Goal: Transaction & Acquisition: Book appointment/travel/reservation

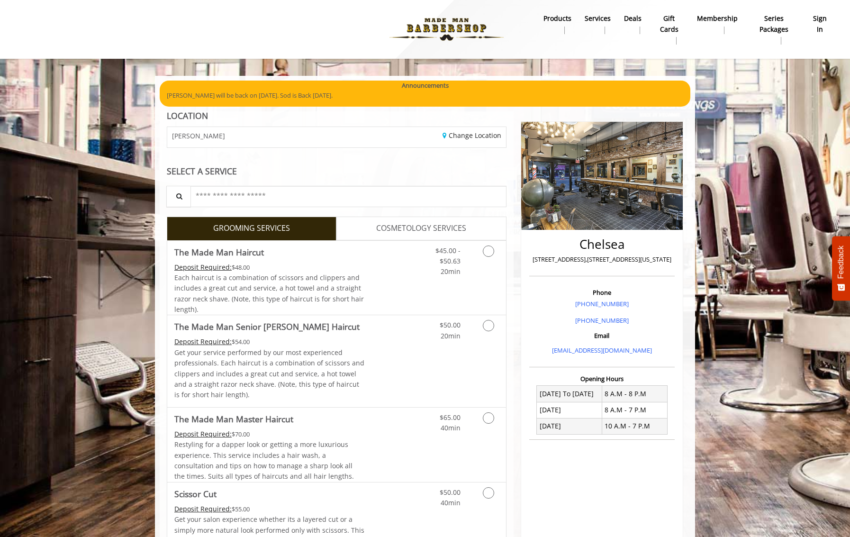
click at [818, 26] on b "sign in" at bounding box center [819, 23] width 19 height 21
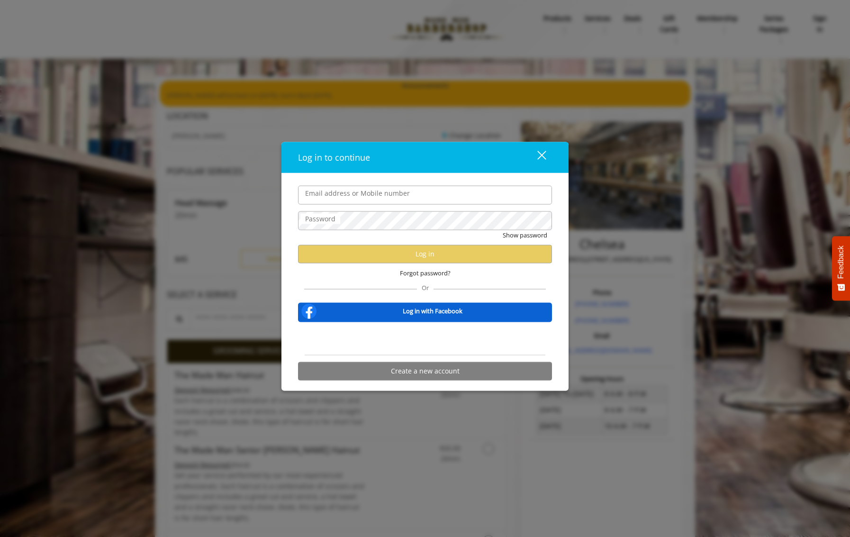
click at [392, 194] on input "Email address or Mobile number" at bounding box center [425, 194] width 254 height 19
type input "**********"
click at [423, 273] on span "Forgot password?" at bounding box center [425, 273] width 51 height 10
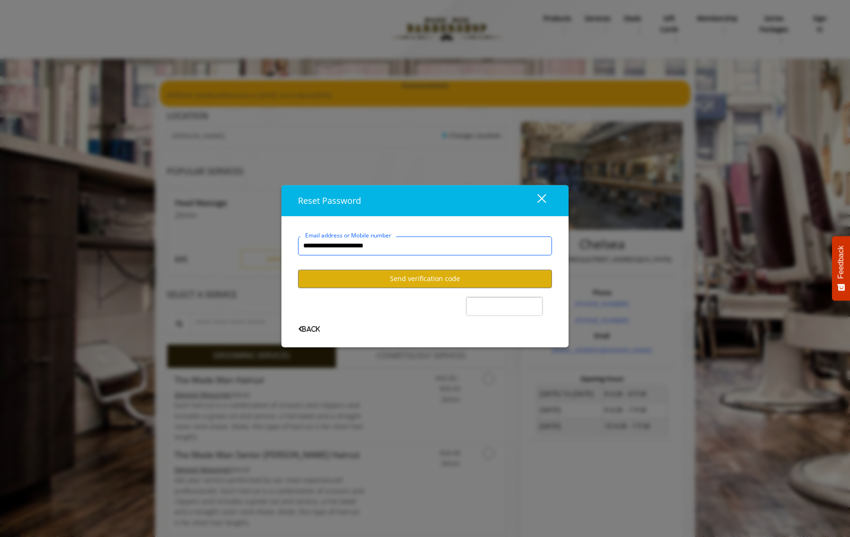
type input "**********"
click at [418, 282] on button "Send verification code" at bounding box center [425, 279] width 254 height 18
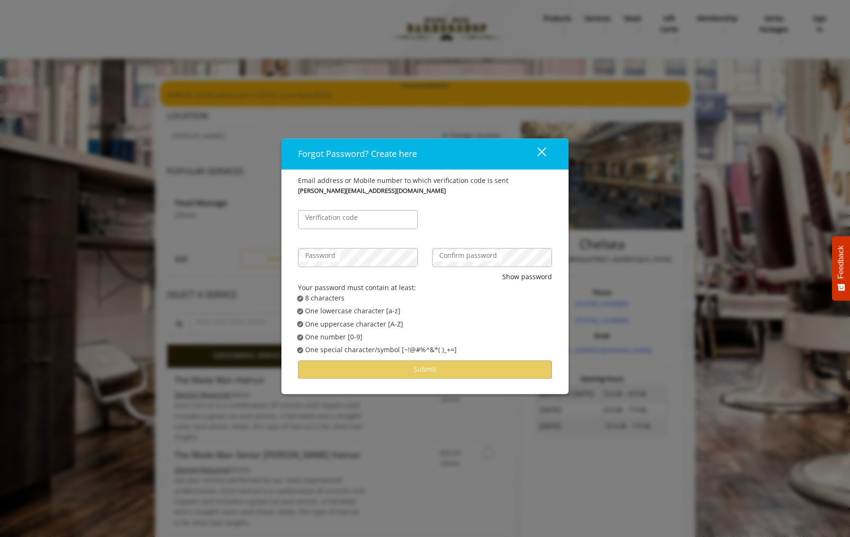
click at [355, 218] on label "Verification code" at bounding box center [331, 218] width 62 height 10
click at [355, 218] on input "Verification code" at bounding box center [358, 219] width 120 height 19
type input "******"
click at [473, 254] on label "Confirm password" at bounding box center [468, 256] width 67 height 10
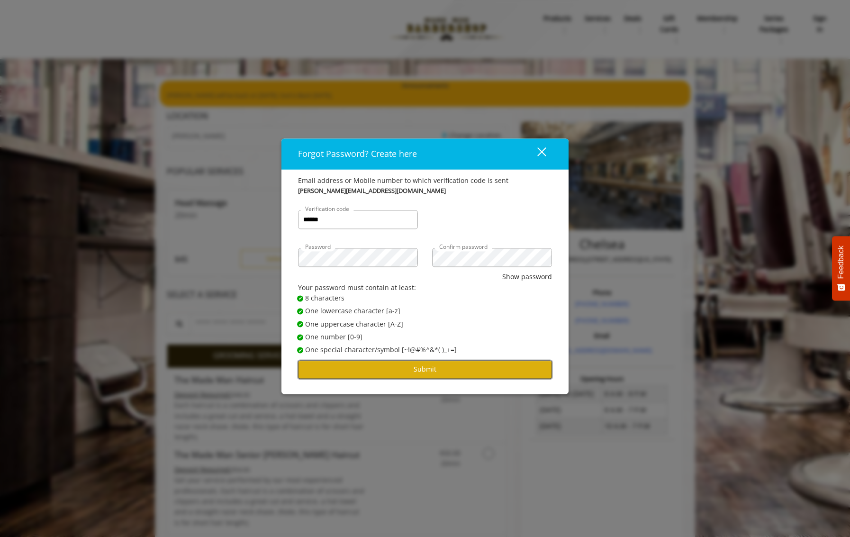
click at [403, 371] on button "Submit" at bounding box center [425, 369] width 254 height 18
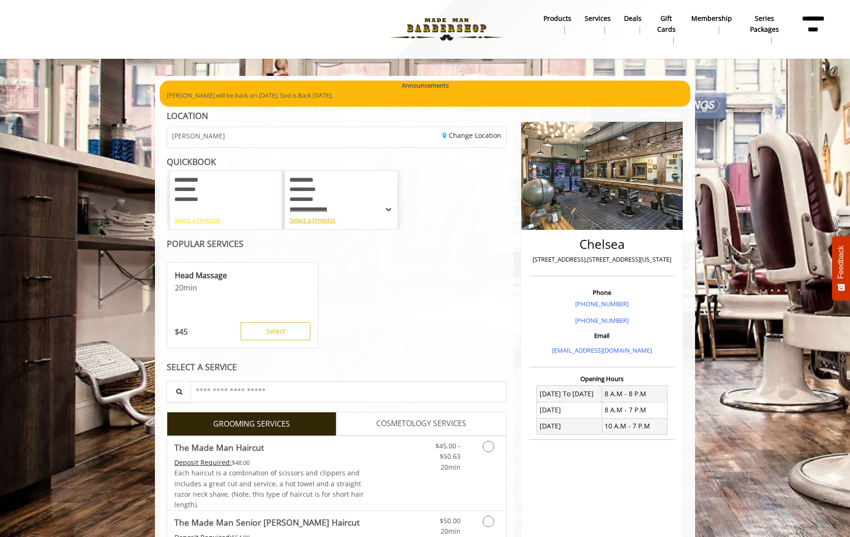
click at [219, 222] on div "Select a timeslot" at bounding box center [225, 220] width 103 height 10
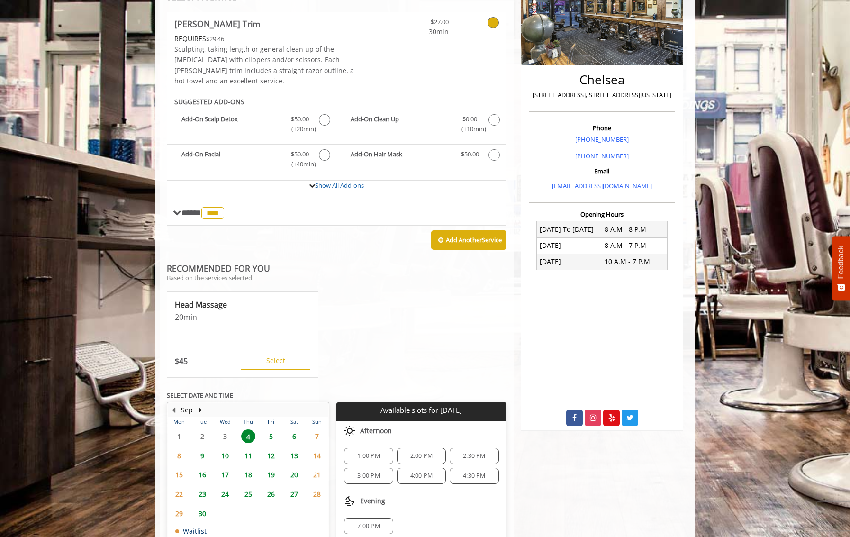
scroll to position [202, 0]
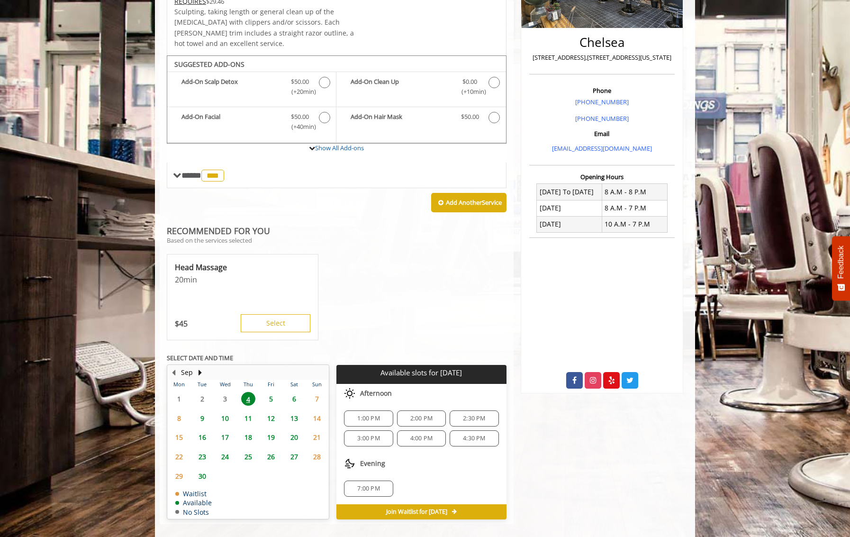
click at [273, 392] on span "5" at bounding box center [271, 399] width 14 height 14
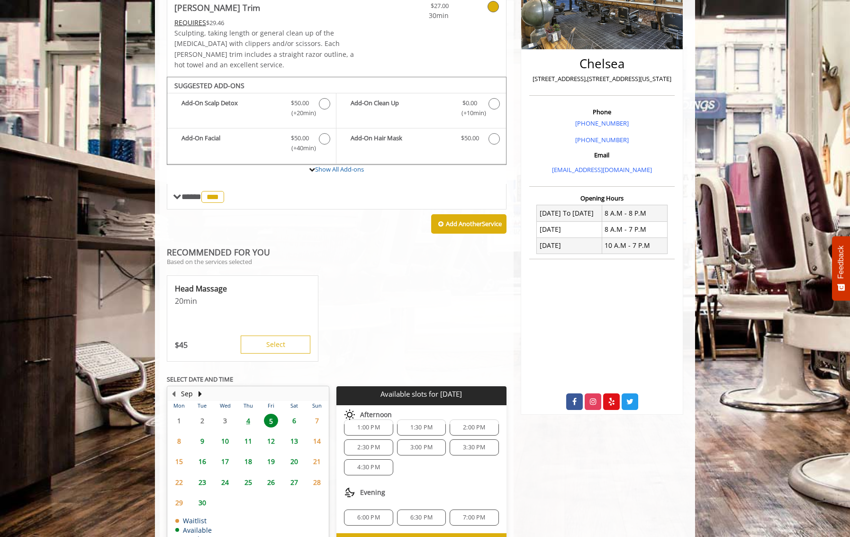
scroll to position [209, 0]
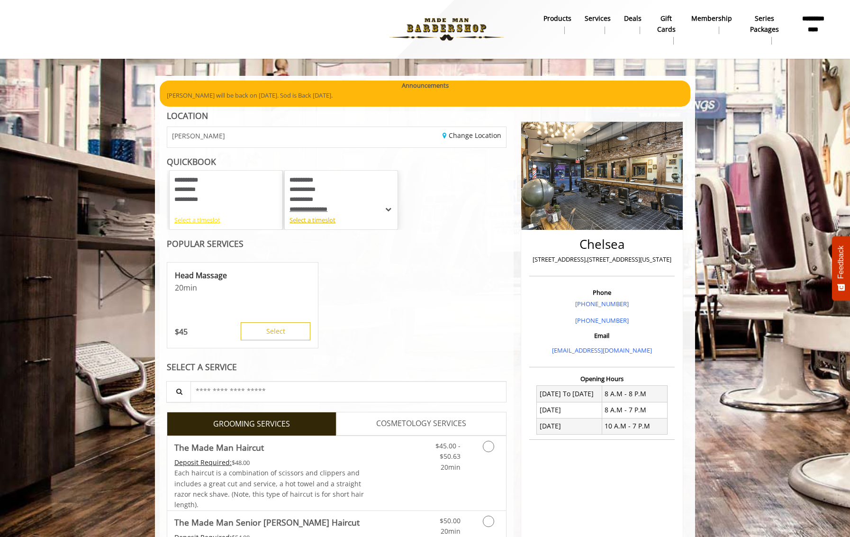
click at [192, 220] on div "Select a timeslot" at bounding box center [225, 220] width 103 height 10
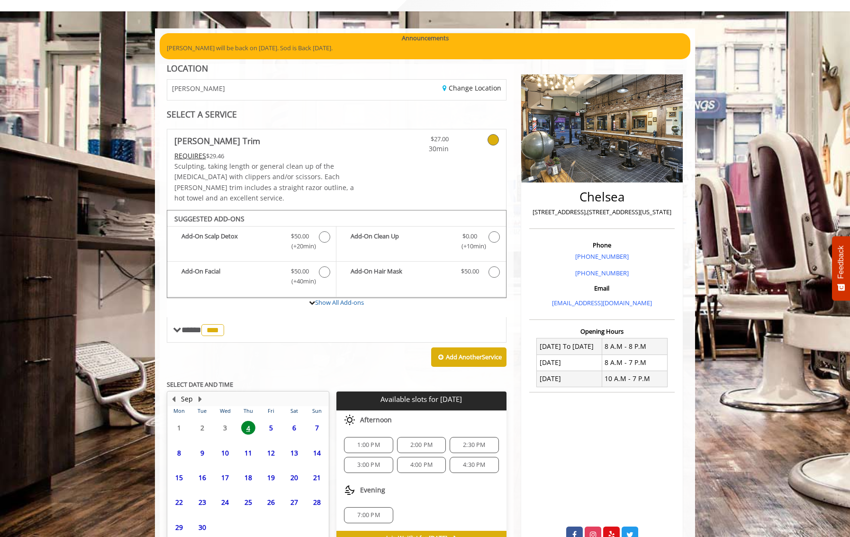
scroll to position [82, 0]
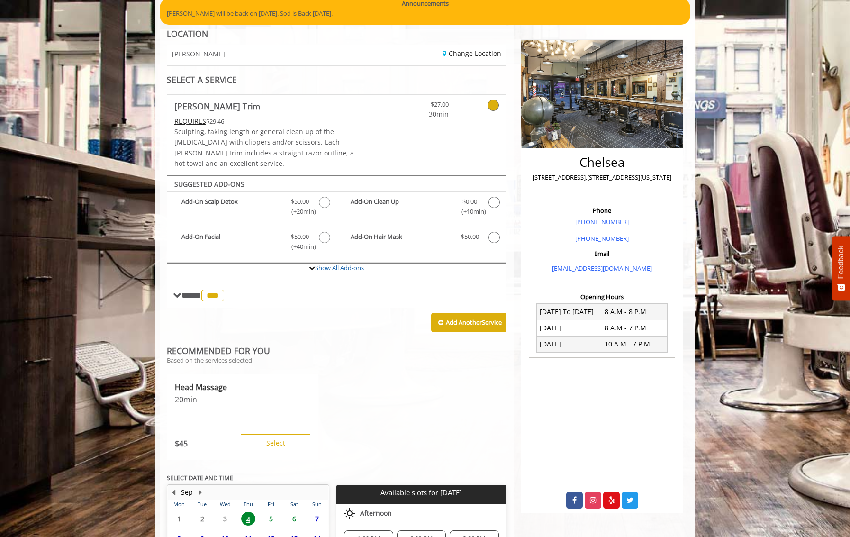
click at [269, 512] on span "5" at bounding box center [271, 519] width 14 height 14
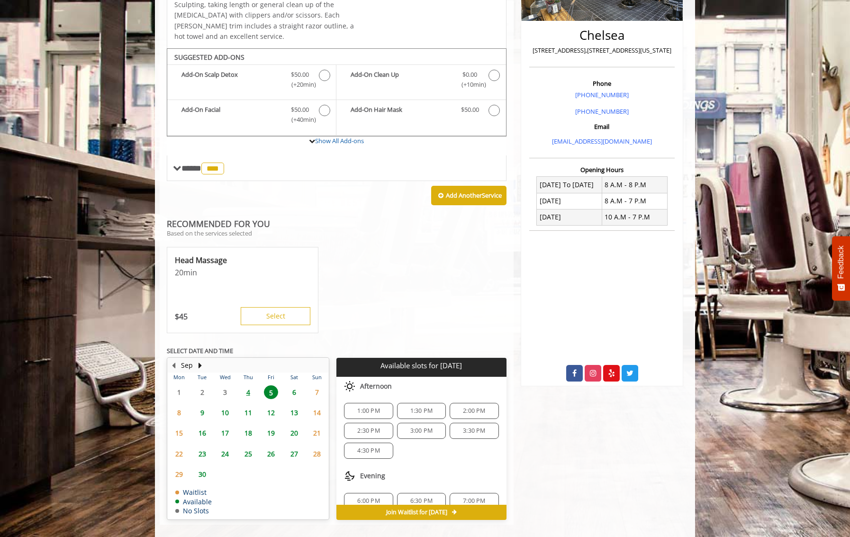
scroll to position [102, 0]
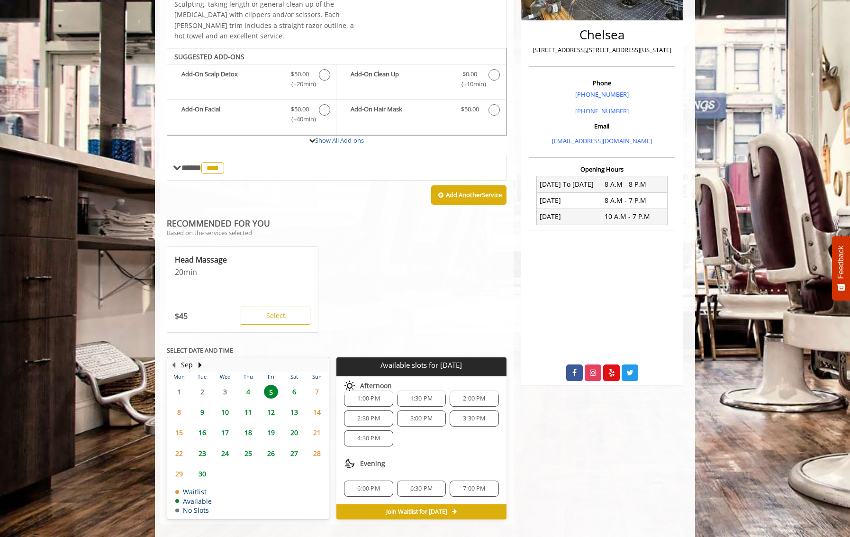
click at [422, 415] on span "3:00 PM" at bounding box center [421, 419] width 22 height 8
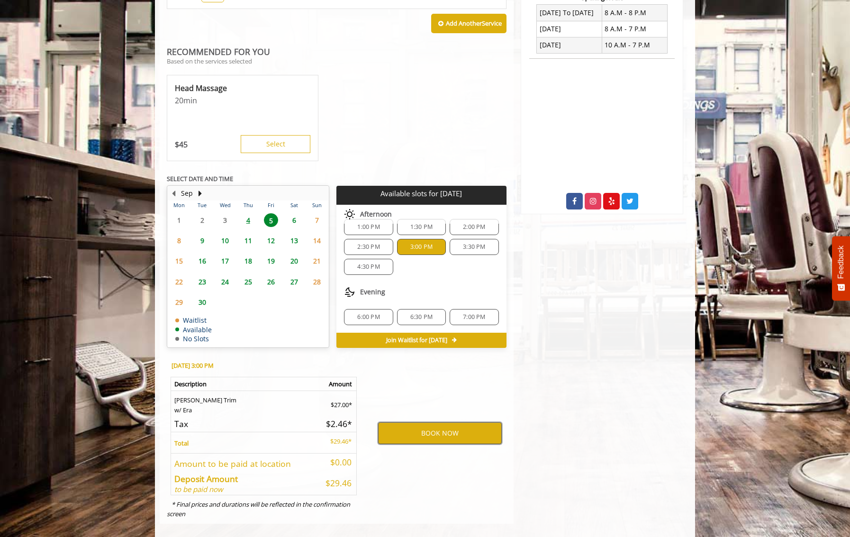
click at [445, 426] on button "BOOK NOW" at bounding box center [440, 433] width 124 height 22
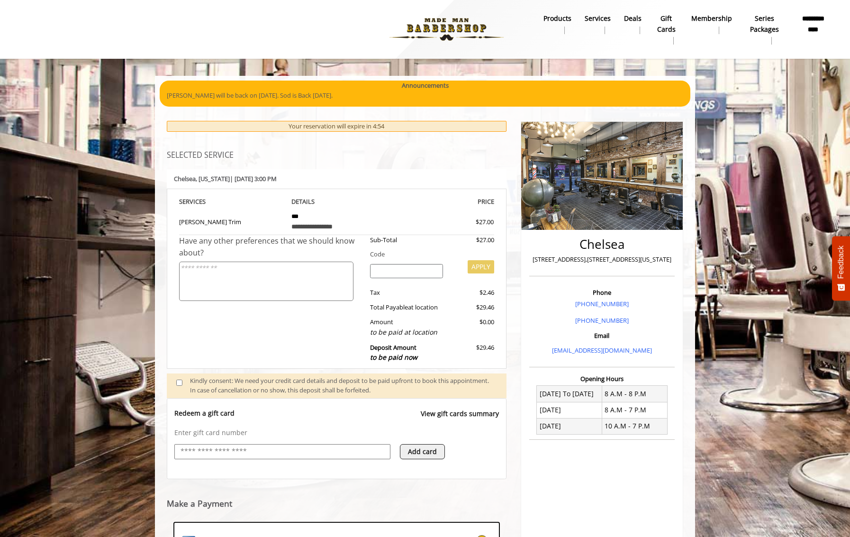
scroll to position [143, 0]
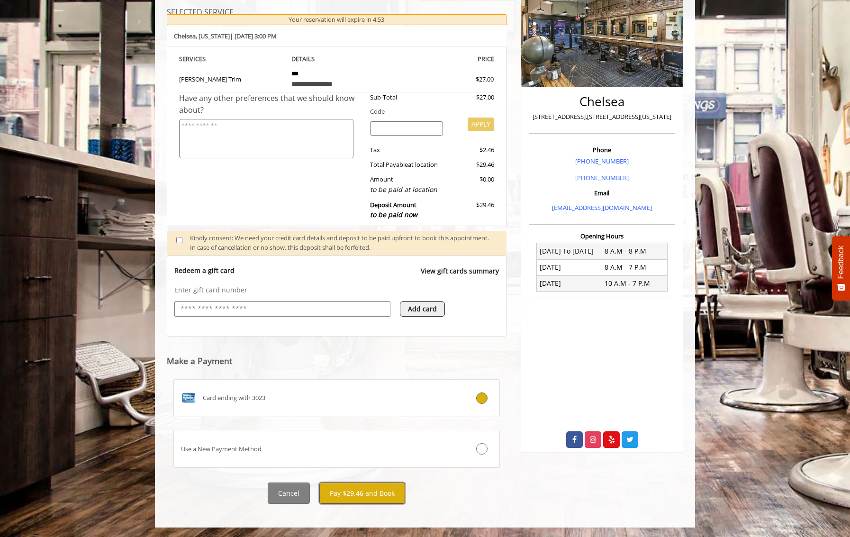
click at [344, 493] on button "Pay $29.46 and Book" at bounding box center [362, 492] width 86 height 21
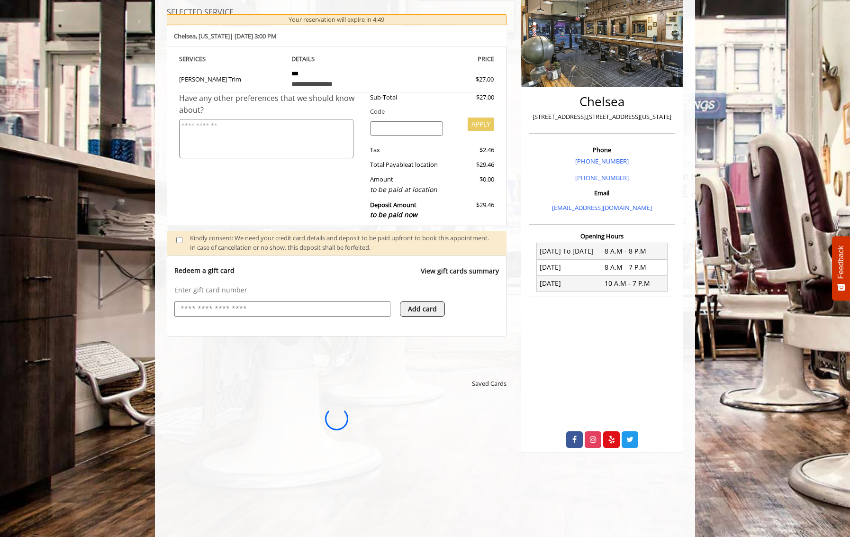
scroll to position [0, 0]
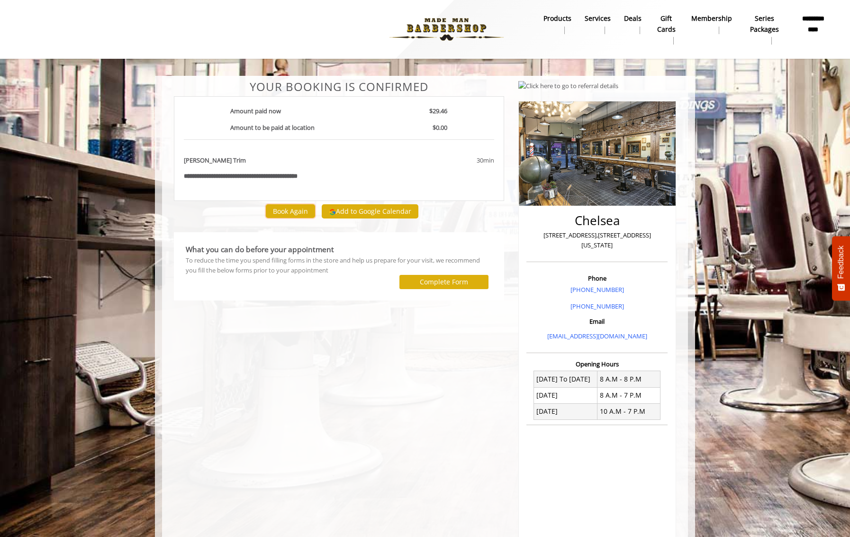
click at [277, 207] on button "Book Again" at bounding box center [290, 211] width 49 height 14
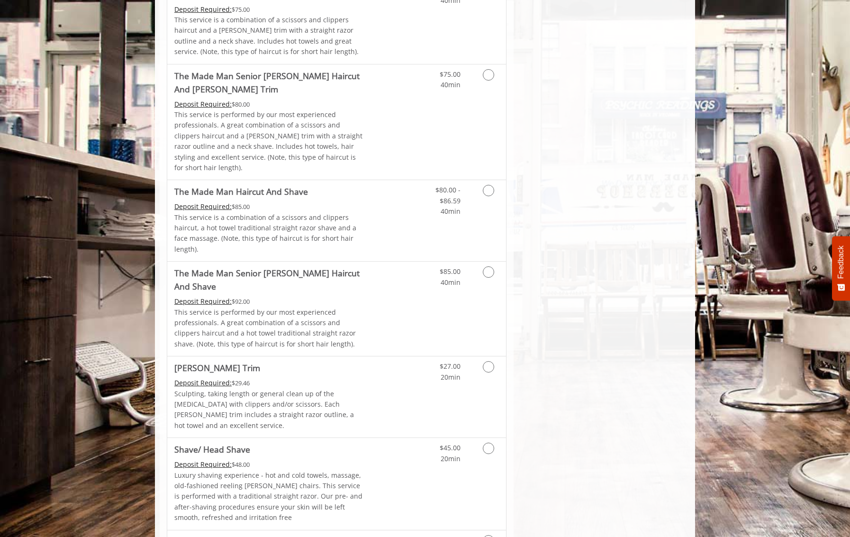
scroll to position [948, 0]
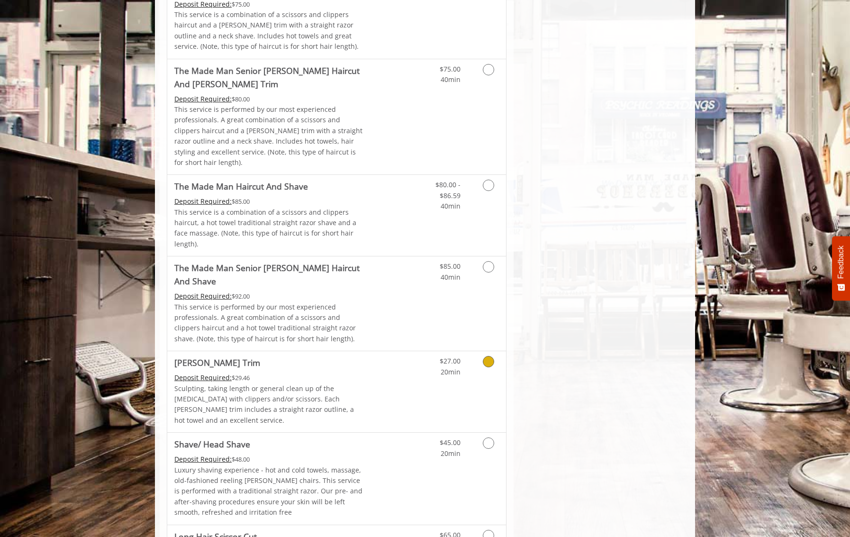
click at [488, 356] on icon "Grooming services" at bounding box center [488, 361] width 11 height 11
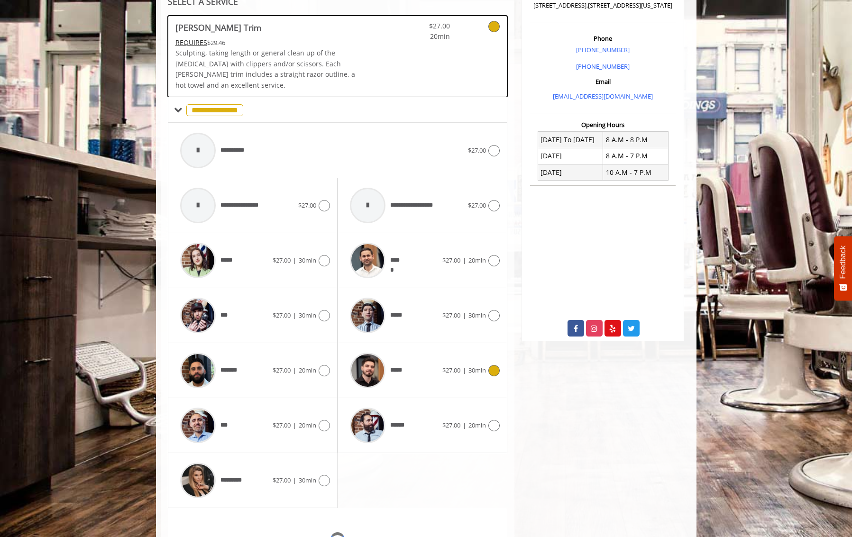
scroll to position [314, 0]
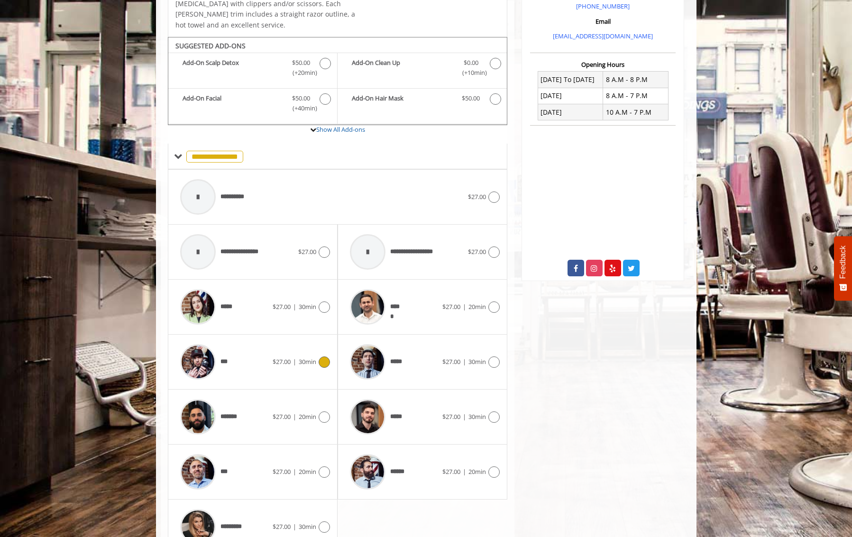
click at [320, 356] on icon at bounding box center [323, 361] width 11 height 11
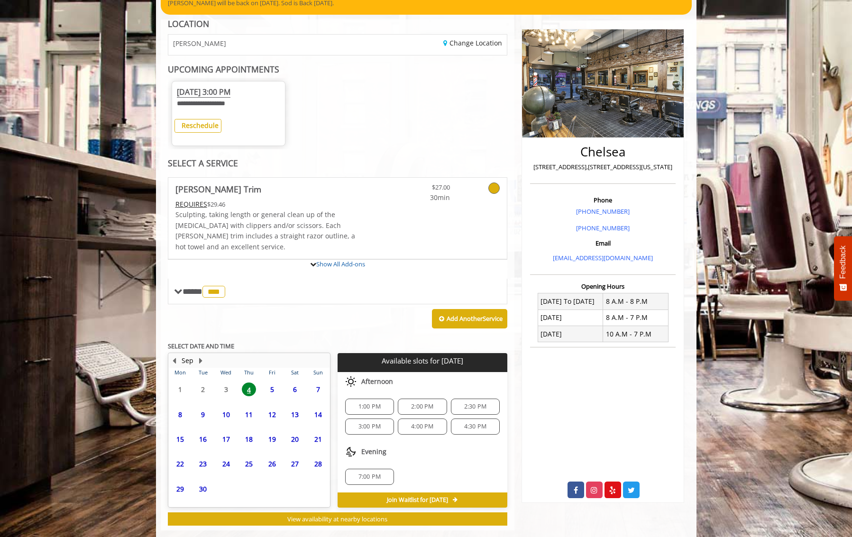
scroll to position [99, 0]
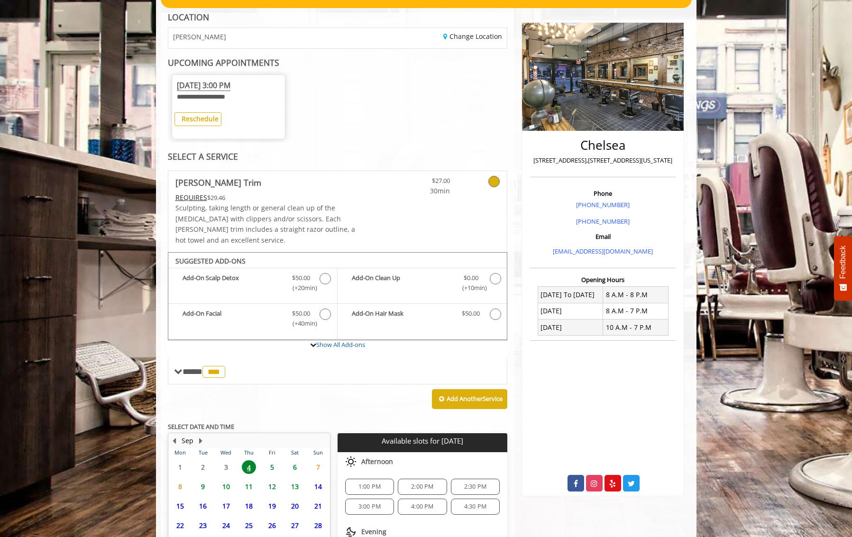
click at [273, 460] on span "5" at bounding box center [272, 467] width 14 height 14
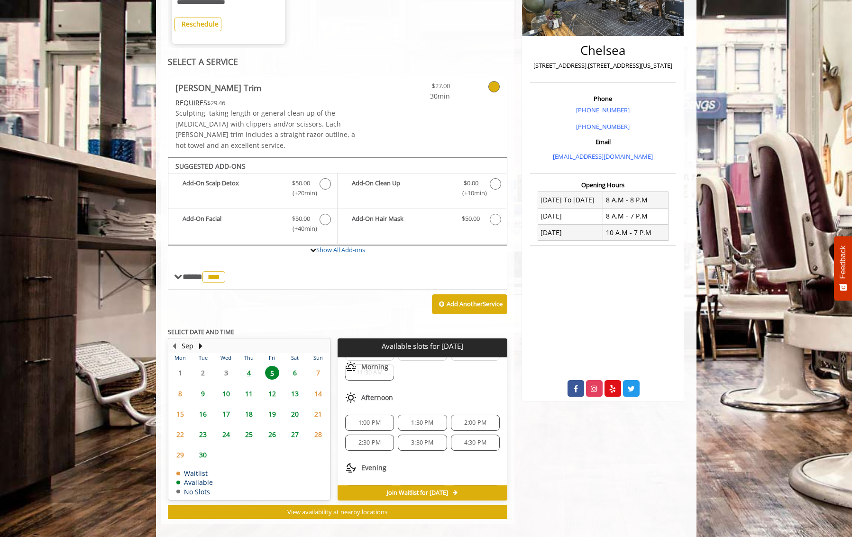
scroll to position [61, 0]
click at [416, 437] on span "3:30 PM" at bounding box center [422, 441] width 22 height 8
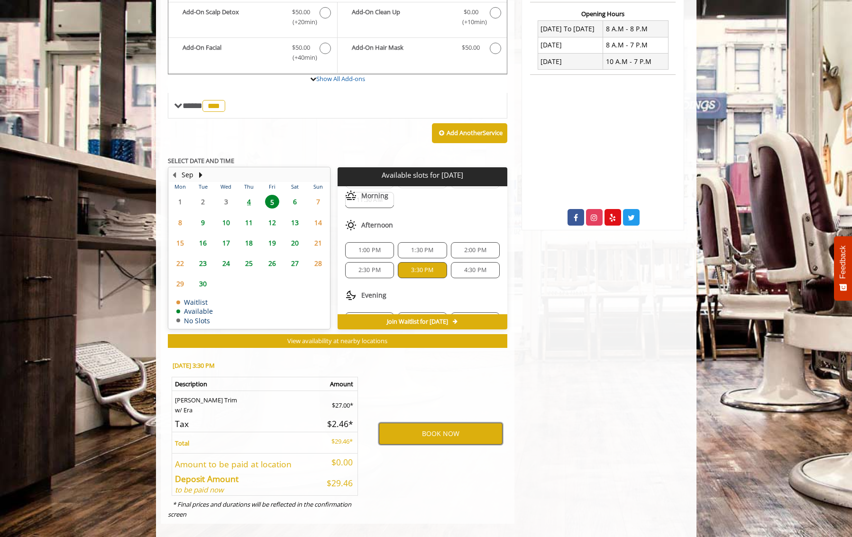
click at [423, 426] on button "BOOK NOW" at bounding box center [441, 434] width 124 height 22
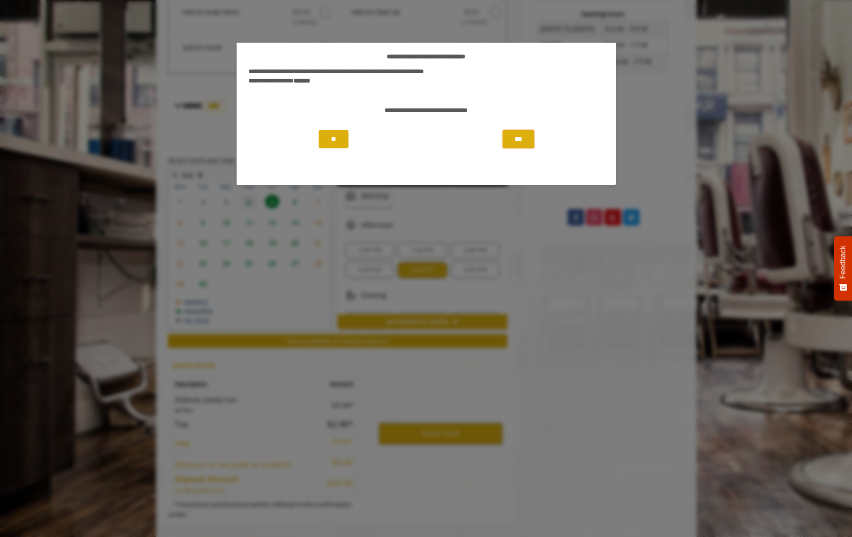
click at [520, 142] on button "***" at bounding box center [517, 139] width 31 height 18
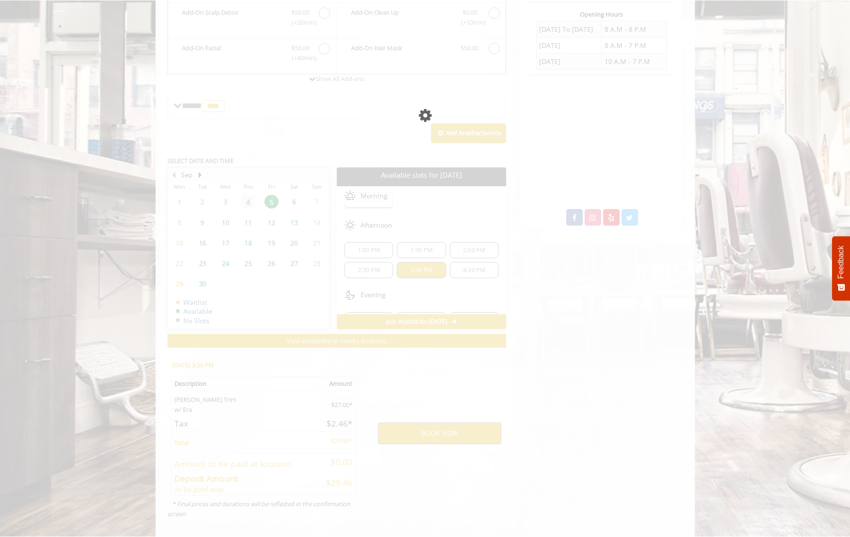
scroll to position [0, 0]
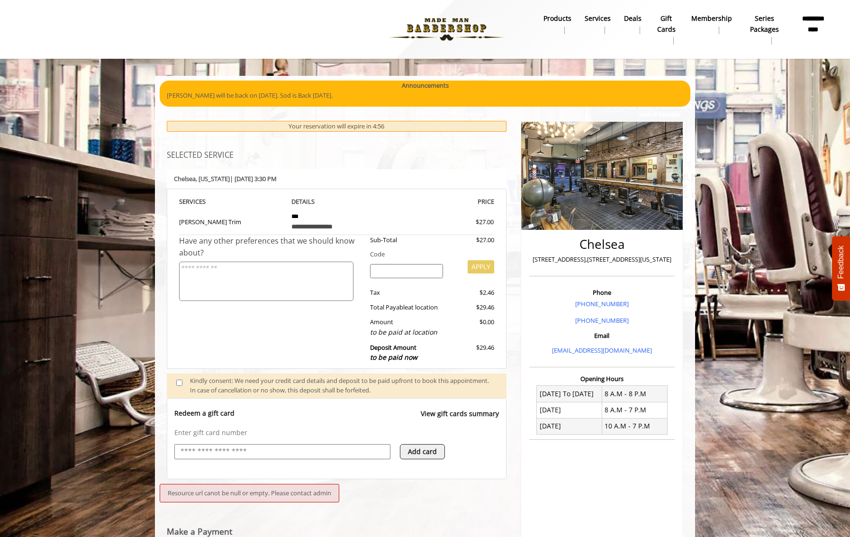
click at [346, 495] on webstore-payments "Resource url canot be null or empty. Please contact admin Make a Payment Fetchi…" at bounding box center [337, 536] width 340 height 114
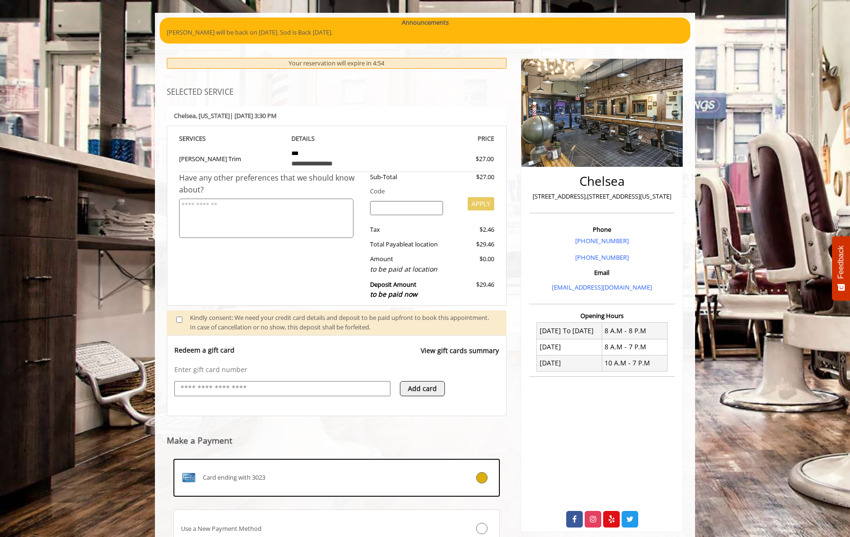
scroll to position [143, 0]
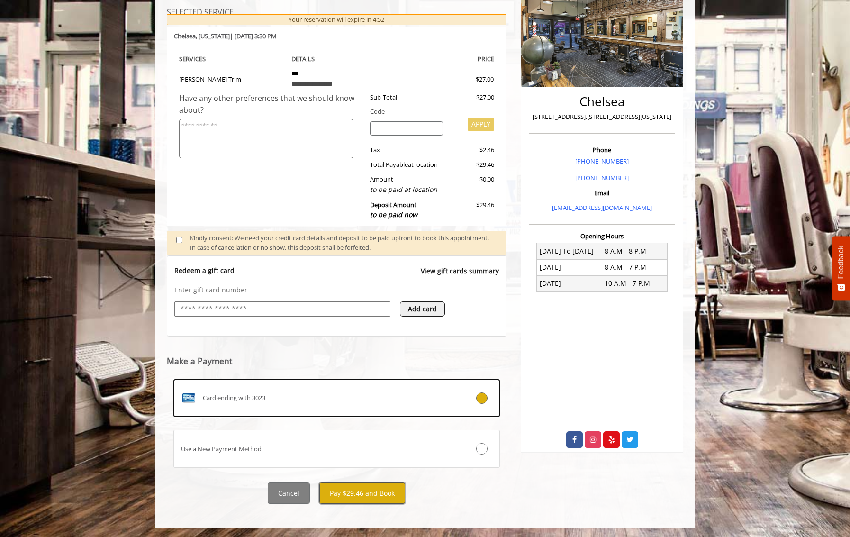
click at [350, 497] on button "Pay $29.46 and Book" at bounding box center [362, 492] width 86 height 21
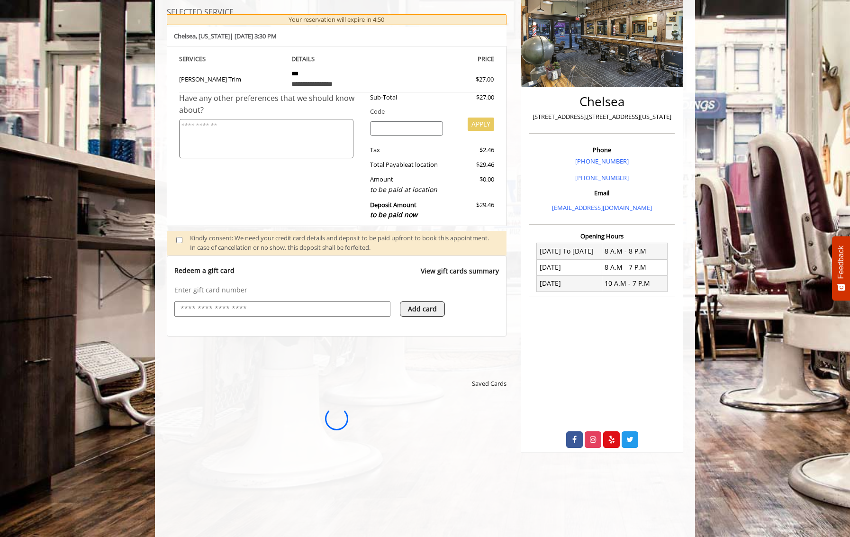
scroll to position [0, 0]
